Goal: Information Seeking & Learning: Learn about a topic

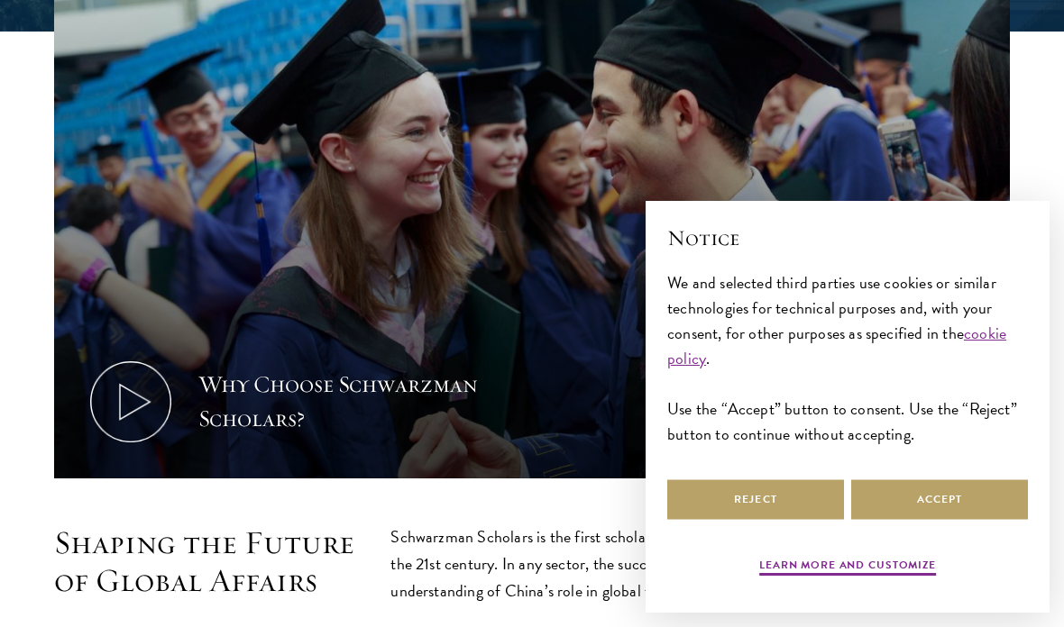
scroll to position [601, 0]
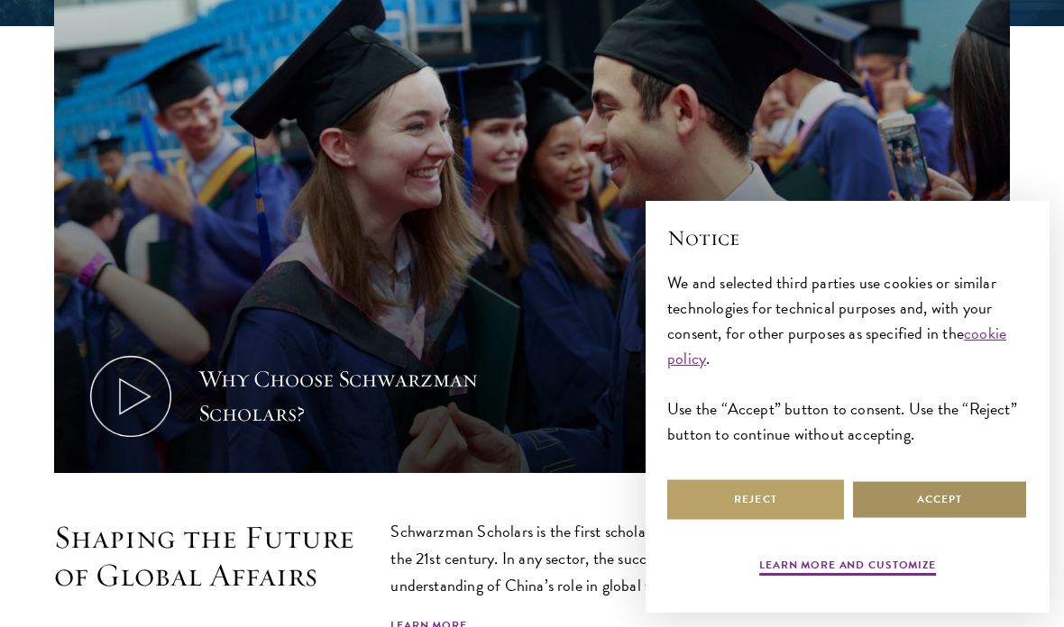
click at [956, 520] on button "Accept" at bounding box center [939, 500] width 177 height 41
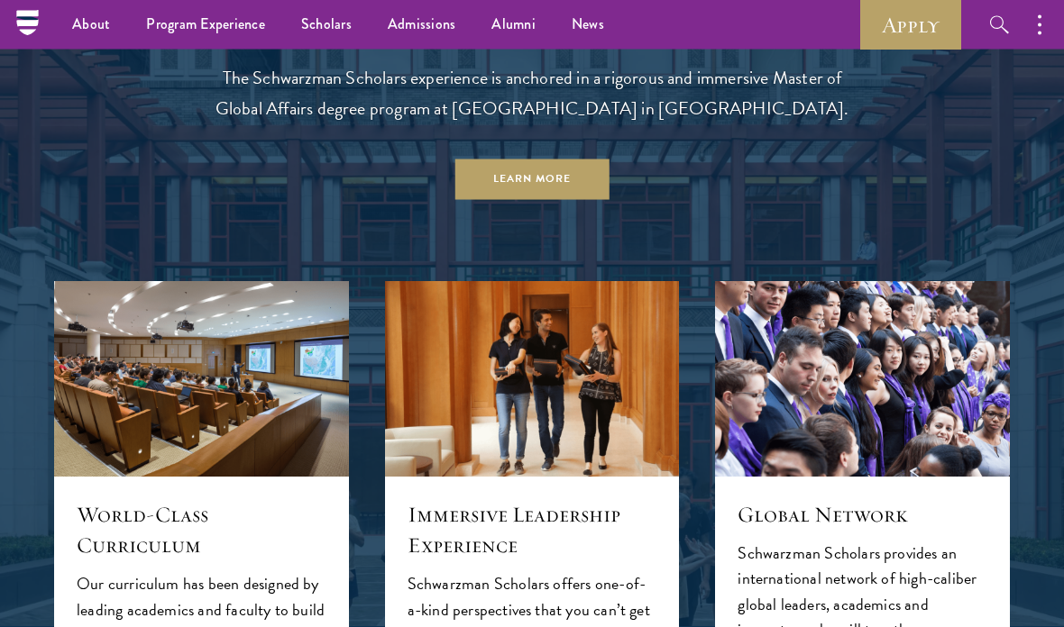
scroll to position [1448, 0]
click at [0, 0] on ul "Overview Application Instructions Information Sessions" at bounding box center [0, 0] width 0 height 0
click at [0, 0] on link "Overview" at bounding box center [0, 0] width 0 height 0
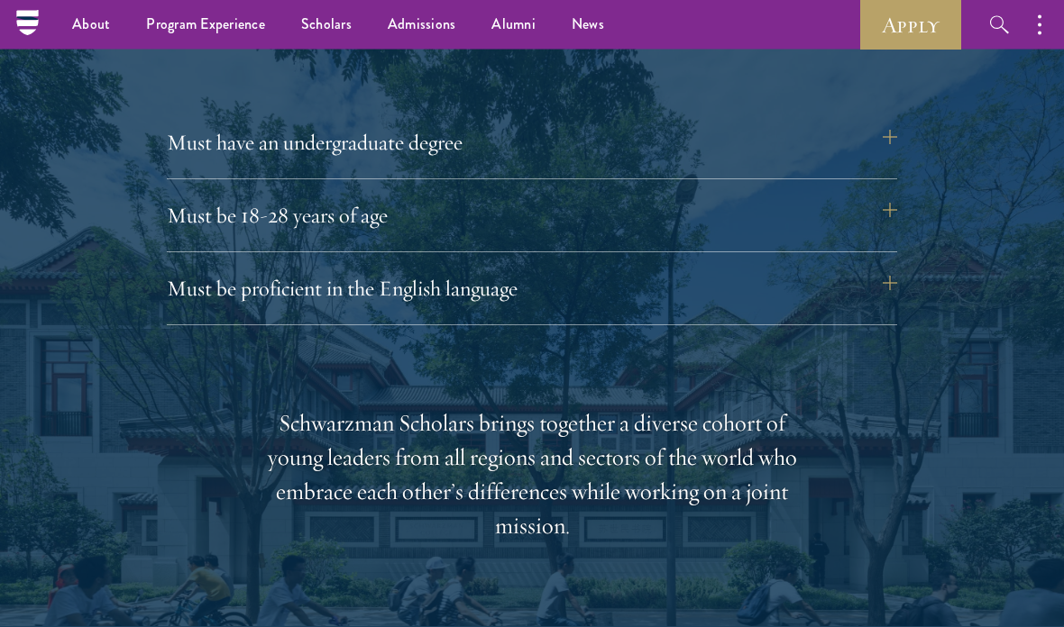
scroll to position [2457, 0]
click at [868, 137] on button "Must have an undergraduate degree" at bounding box center [532, 142] width 730 height 43
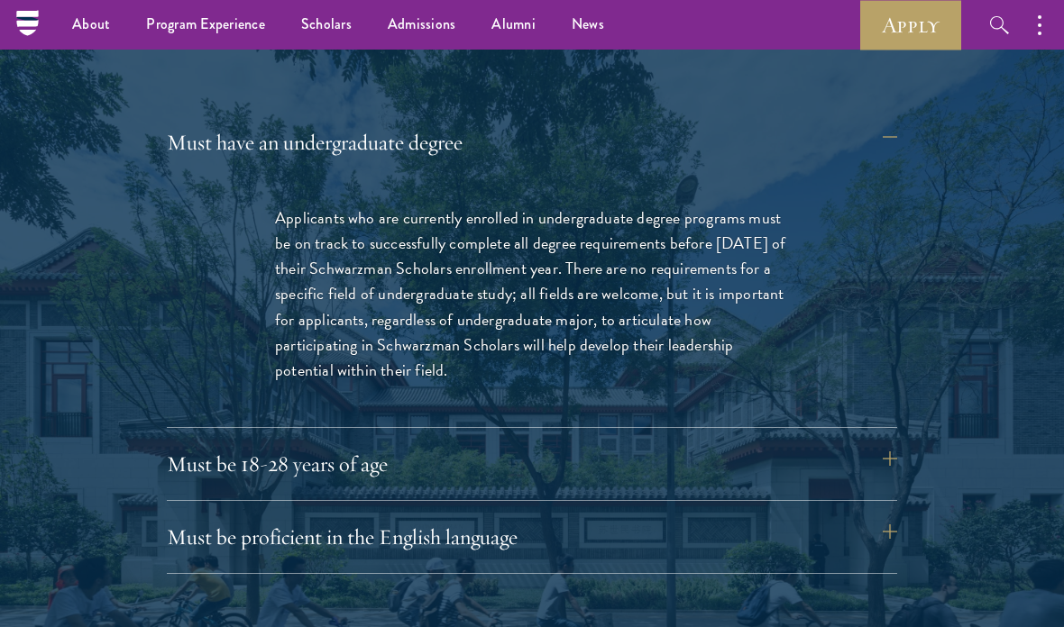
scroll to position [2485, 0]
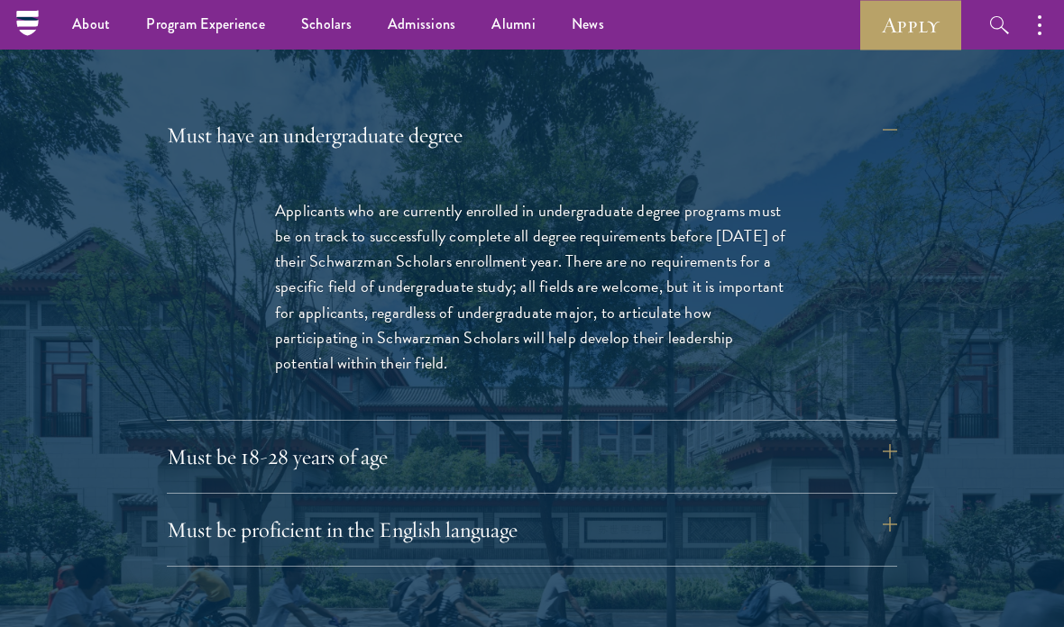
click at [850, 542] on button "Must be proficient in the English language" at bounding box center [532, 529] width 730 height 43
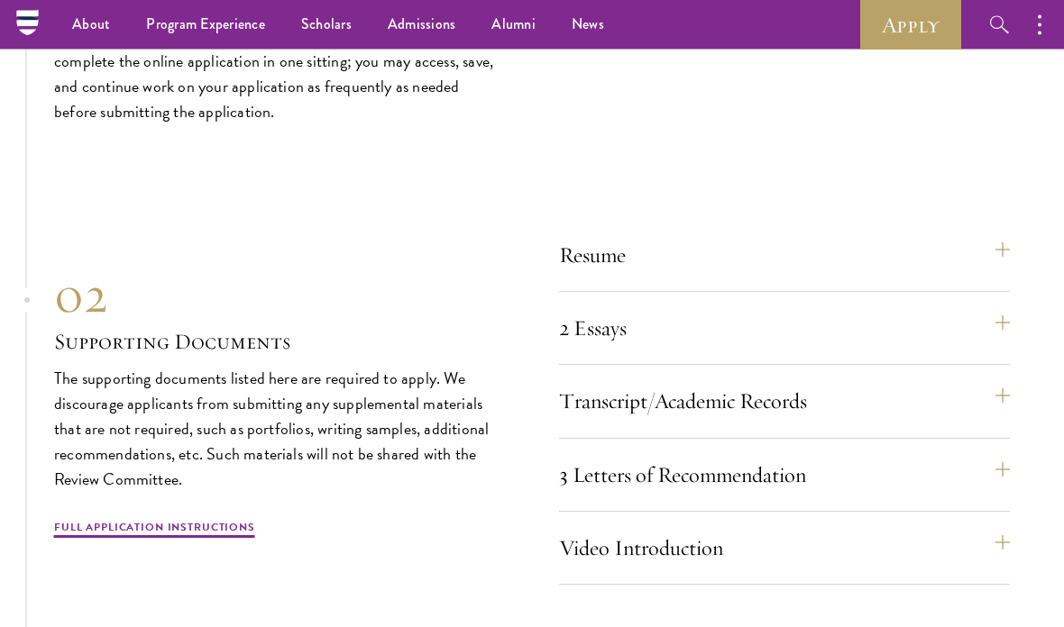
scroll to position [6218, 0]
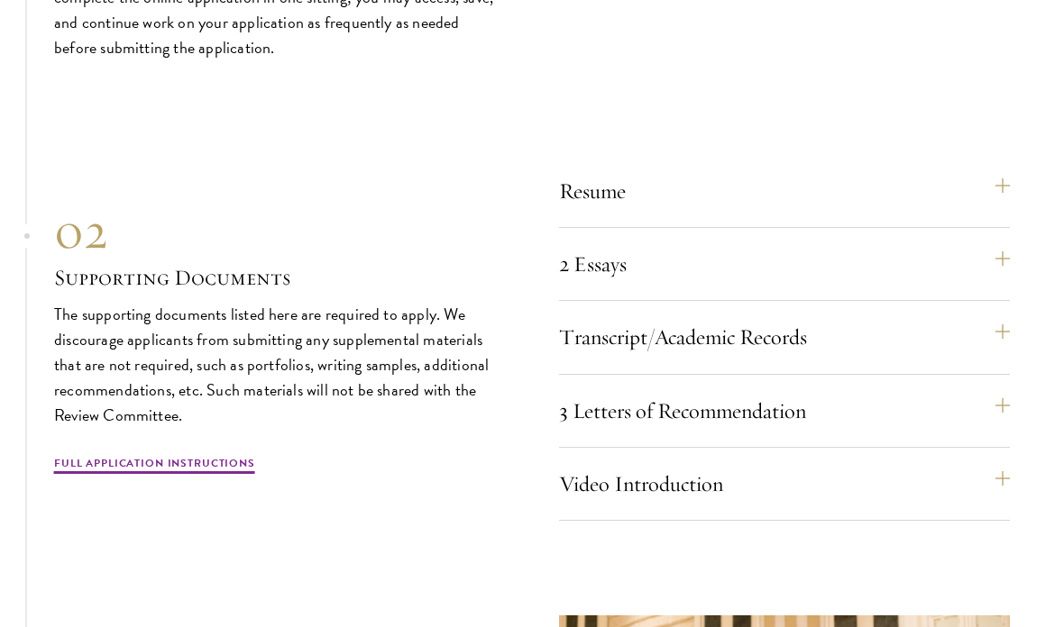
click at [892, 434] on button "3 Letters of Recommendation" at bounding box center [784, 411] width 451 height 43
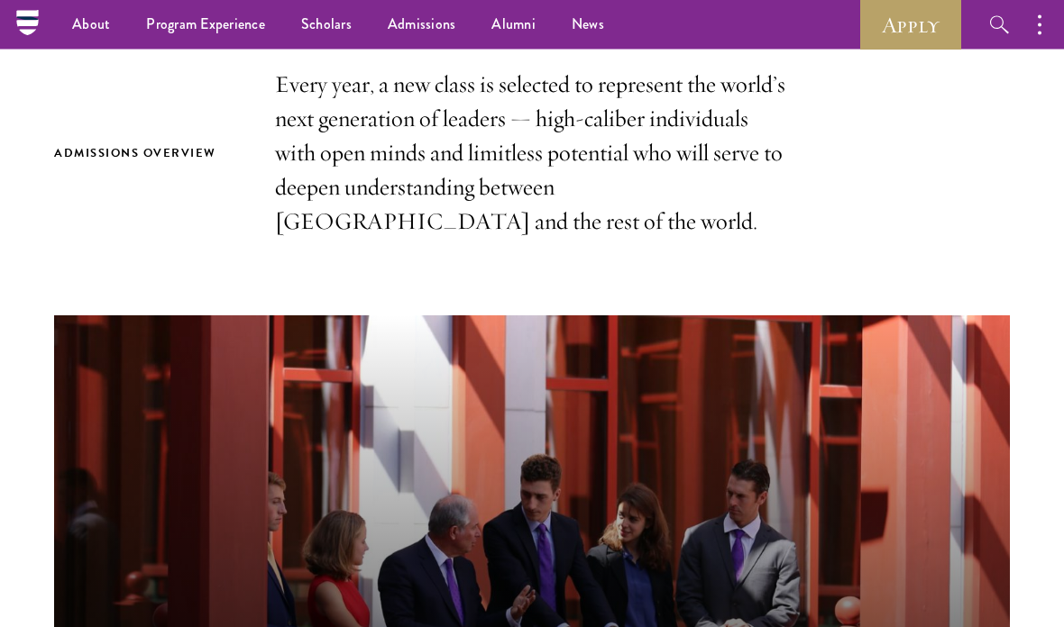
scroll to position [0, 0]
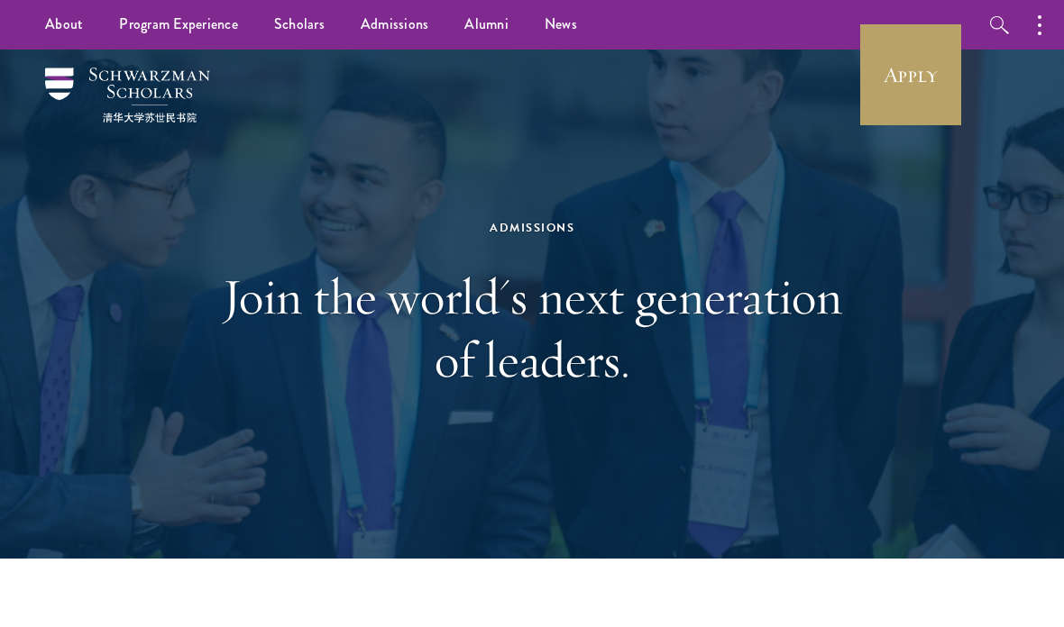
click at [297, 16] on link "Scholars" at bounding box center [299, 25] width 87 height 50
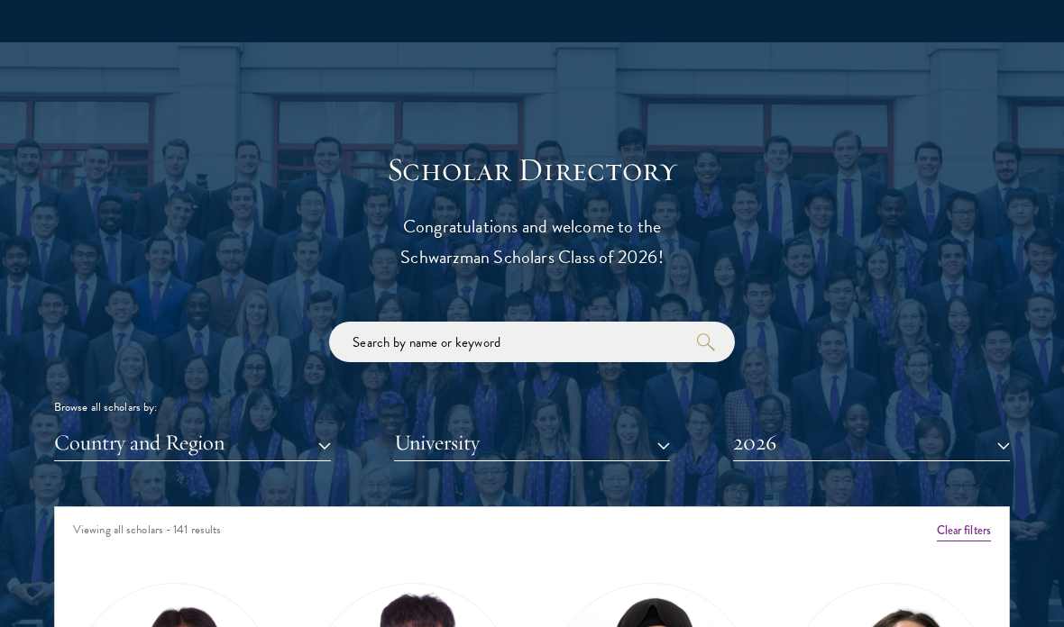
scroll to position [2173, 0]
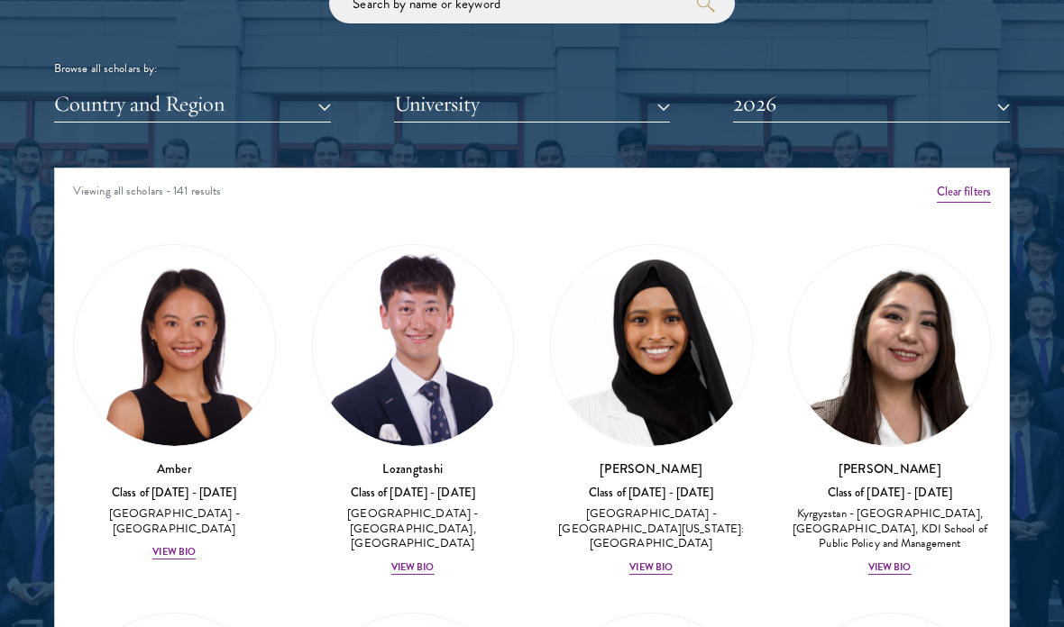
click at [260, 86] on button "Country and Region" at bounding box center [192, 104] width 277 height 37
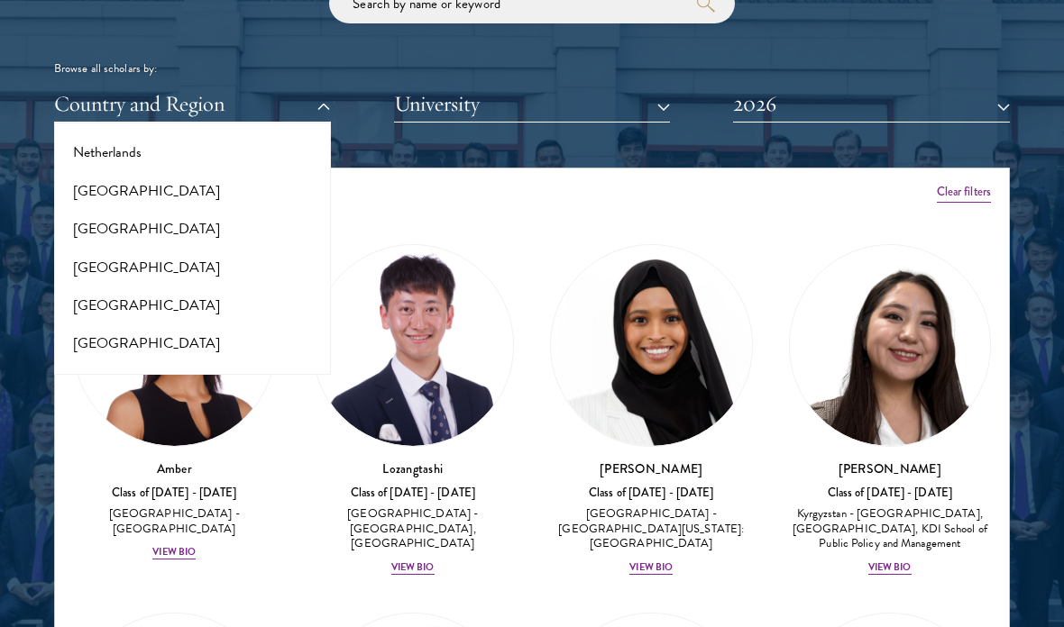
scroll to position [2430, 0]
click at [201, 170] on button "[GEOGRAPHIC_DATA]" at bounding box center [192, 189] width 266 height 38
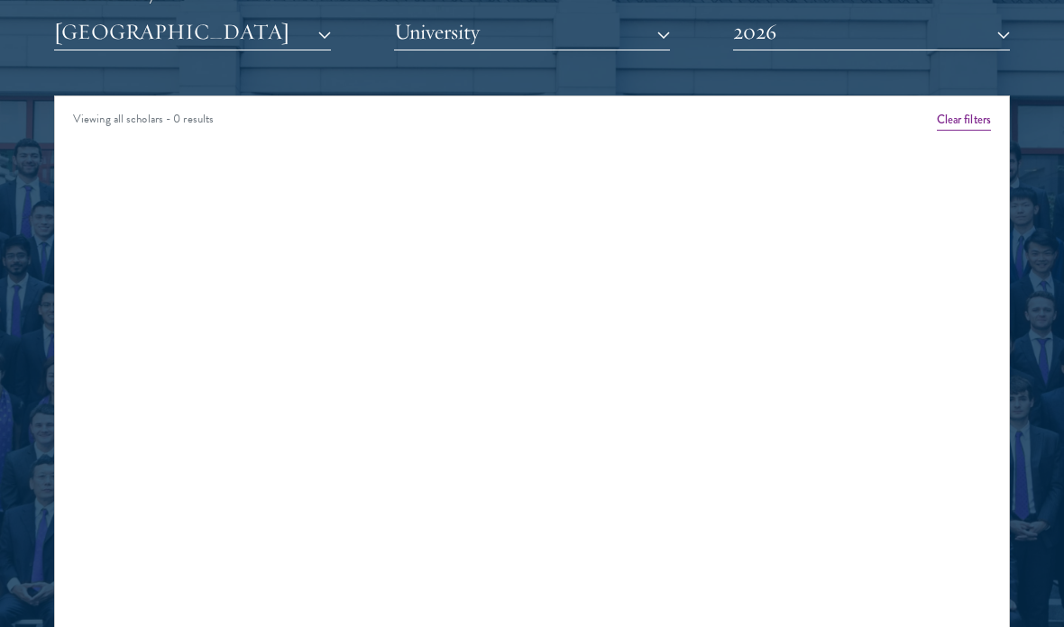
click at [901, 34] on button "2026" at bounding box center [871, 32] width 277 height 37
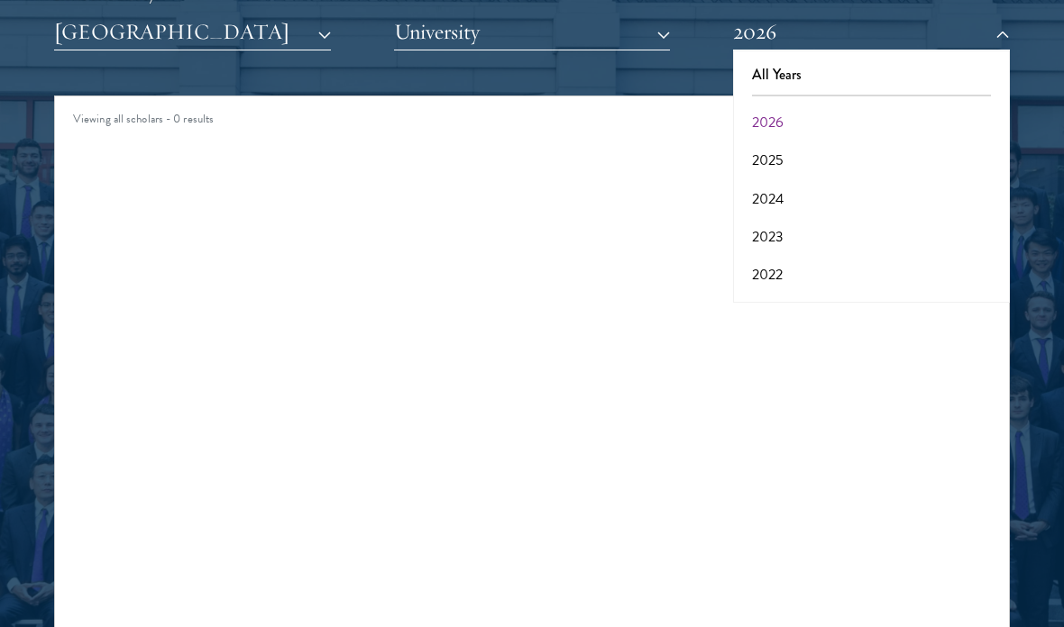
click at [850, 67] on button "All Years" at bounding box center [871, 75] width 266 height 38
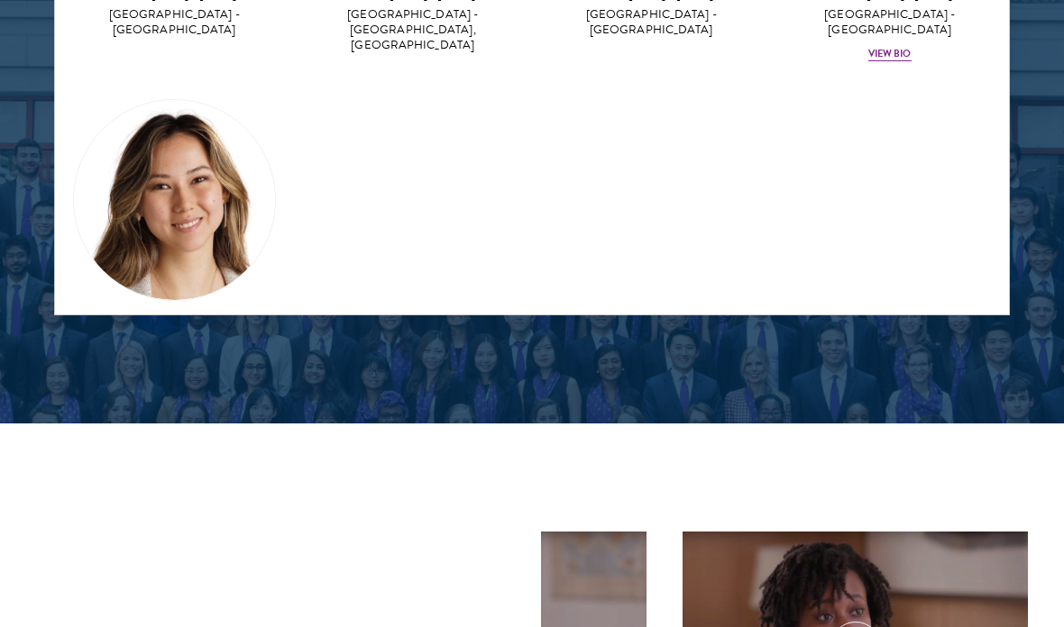
scroll to position [2549, 0]
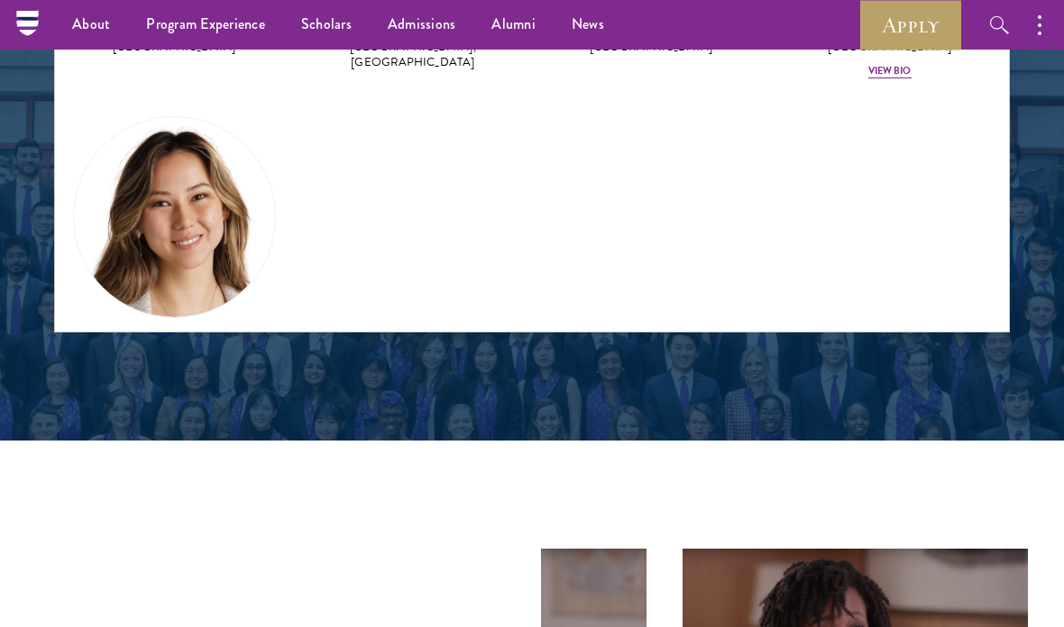
click at [195, 238] on img at bounding box center [174, 217] width 201 height 201
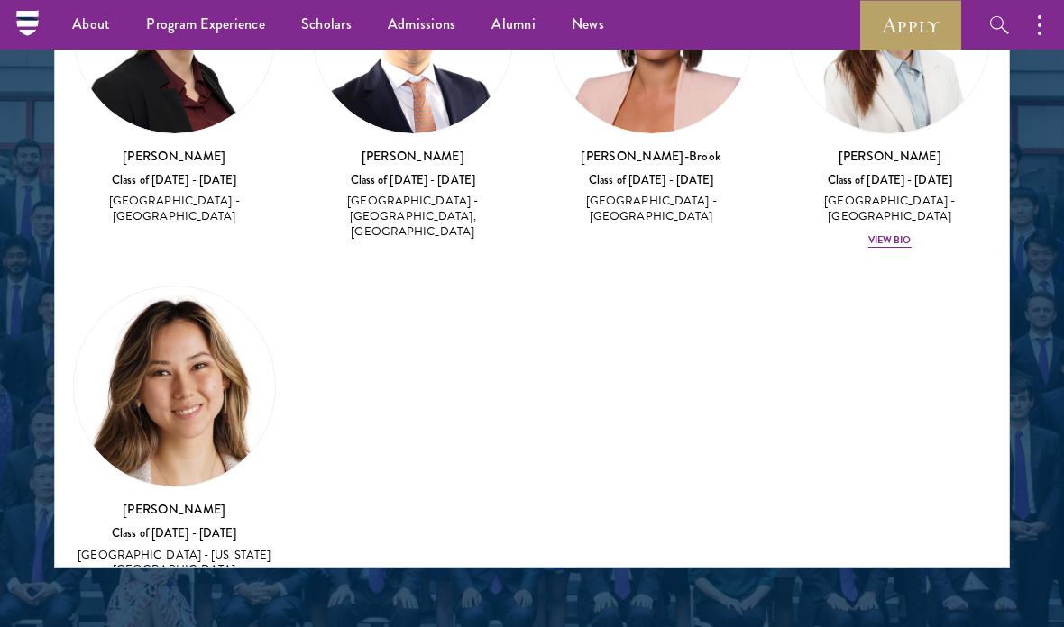
scroll to position [501, 0]
click at [184, 501] on h3 "Jennifer Wright" at bounding box center [174, 510] width 203 height 18
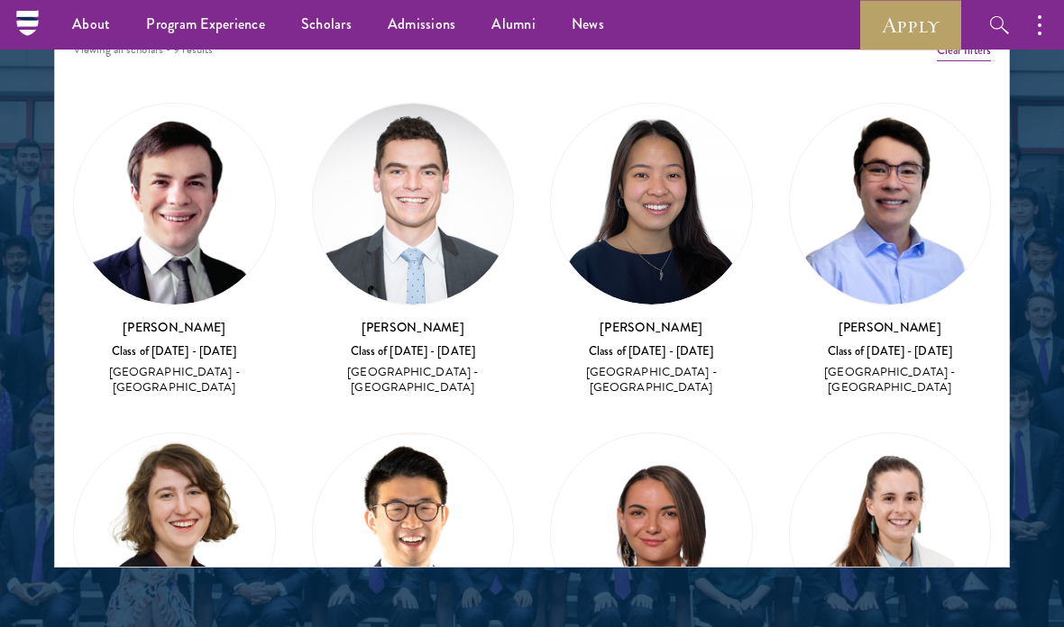
scroll to position [0, 0]
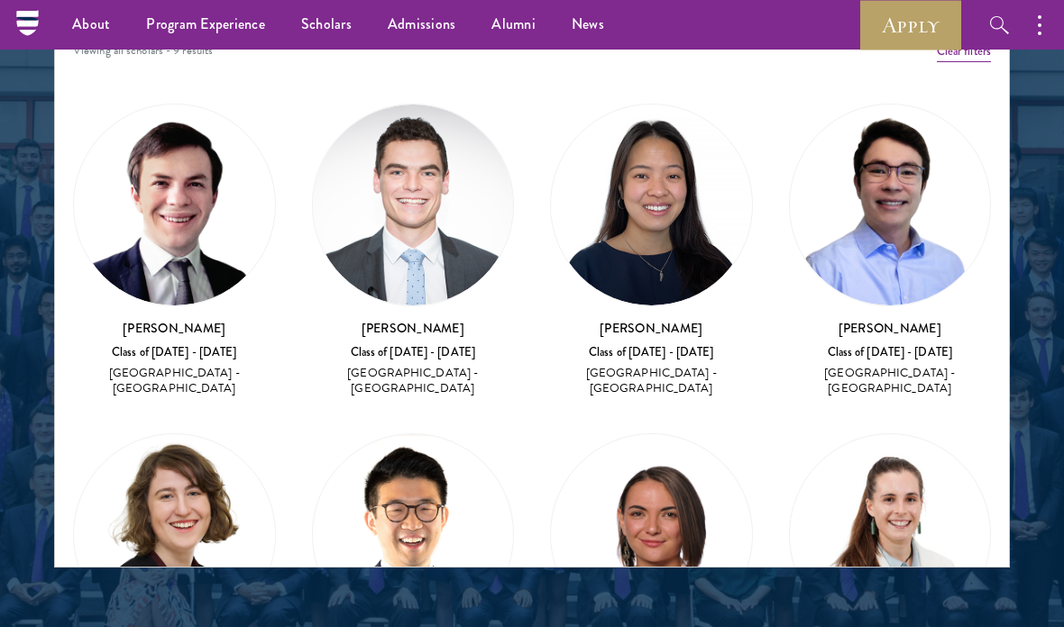
click at [435, 297] on img at bounding box center [413, 205] width 201 height 201
click at [444, 252] on img at bounding box center [413, 205] width 201 height 201
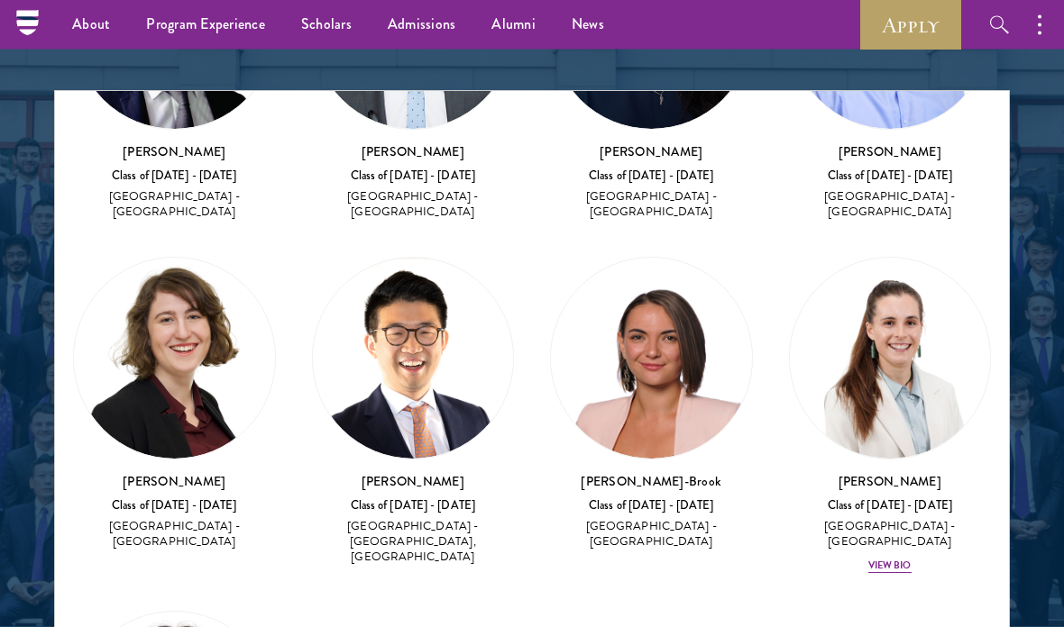
scroll to position [2250, 0]
click at [893, 559] on div "View Bio" at bounding box center [889, 566] width 43 height 14
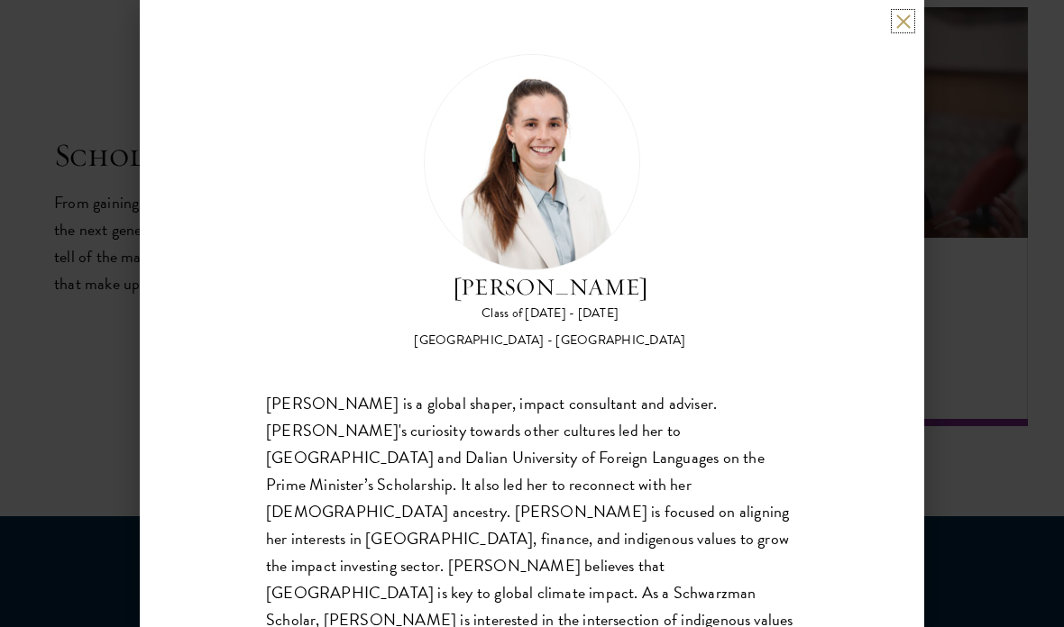
scroll to position [3162, 0]
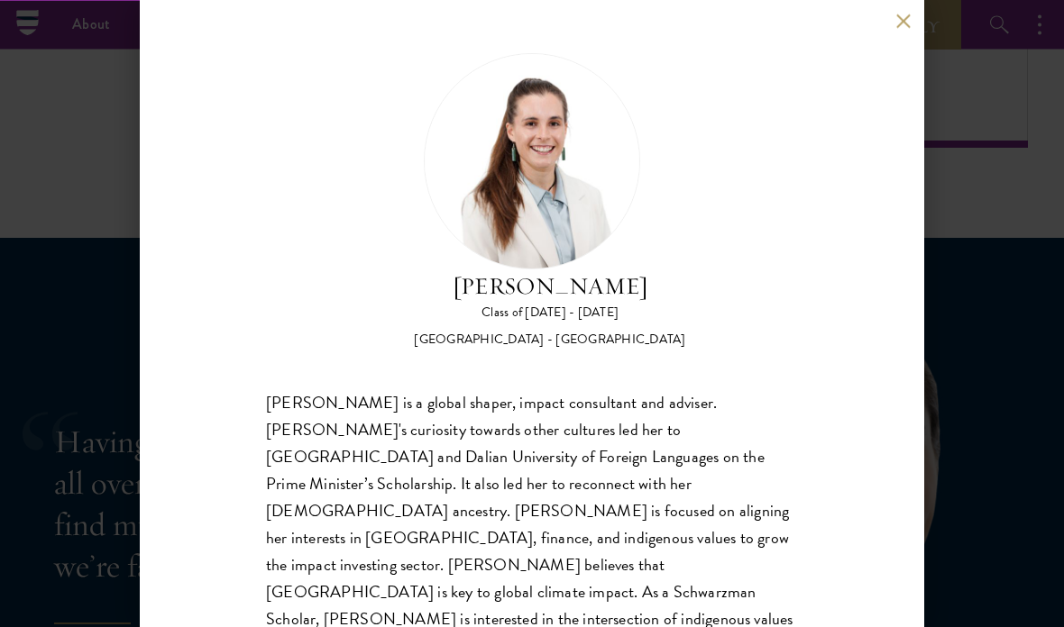
click at [903, 19] on button at bounding box center [902, 21] width 15 height 15
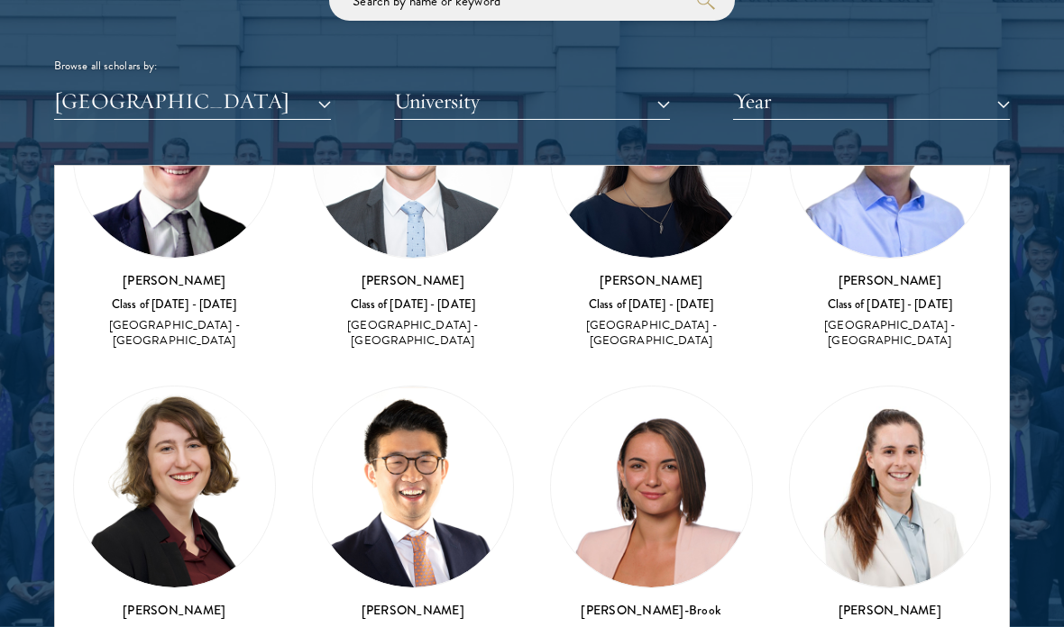
scroll to position [188, 0]
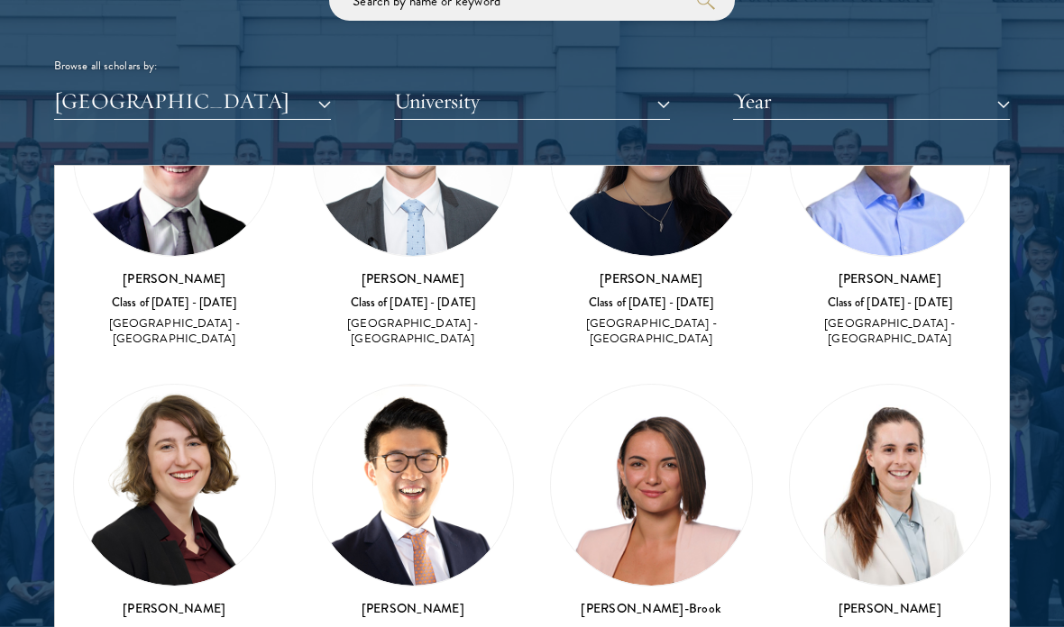
click at [417, 562] on img at bounding box center [413, 486] width 201 height 201
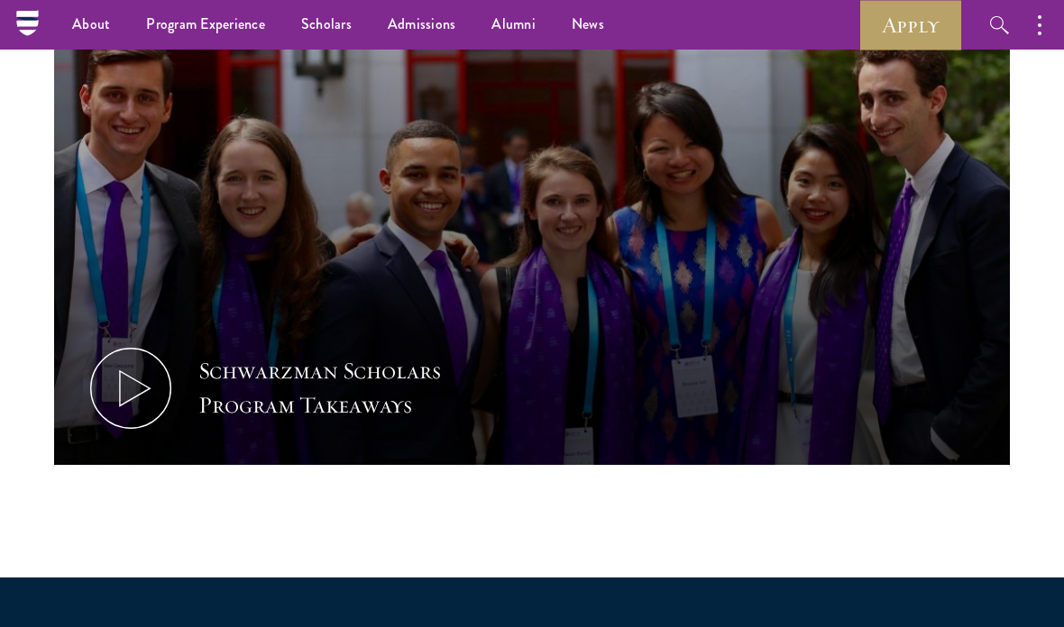
scroll to position [896, 0]
